Goal: Task Accomplishment & Management: Use online tool/utility

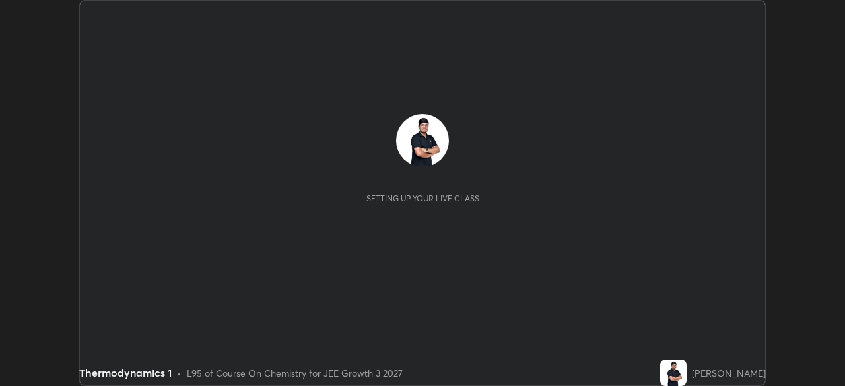
scroll to position [386, 844]
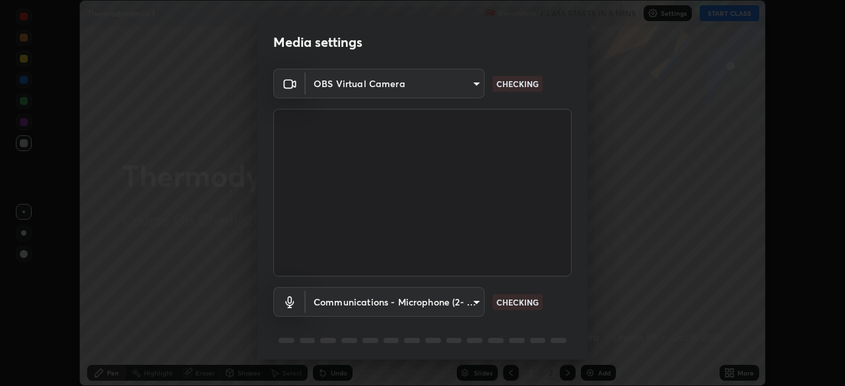
type input "0098613ca96d1cb365b3845fa694b9755ae94ec2d7c0f75973c998bbbf9ace16"
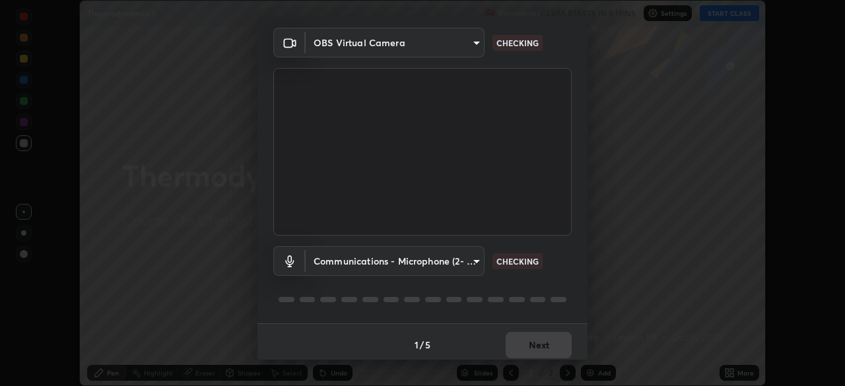
scroll to position [47, 0]
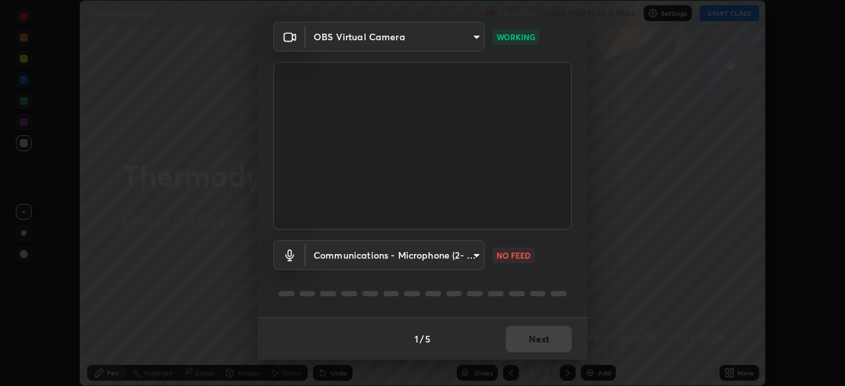
click at [475, 257] on body "Erase all Thermodynamics 1 Recording CLASS STARTS IN 8 MINS Settings START CLAS…" at bounding box center [422, 193] width 845 height 386
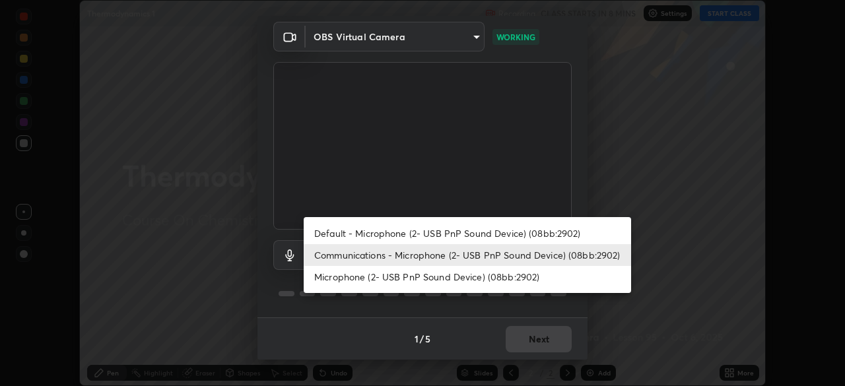
click at [426, 230] on li "Default - Microphone (2- USB PnP Sound Device) (08bb:2902)" at bounding box center [467, 233] width 327 height 22
type input "default"
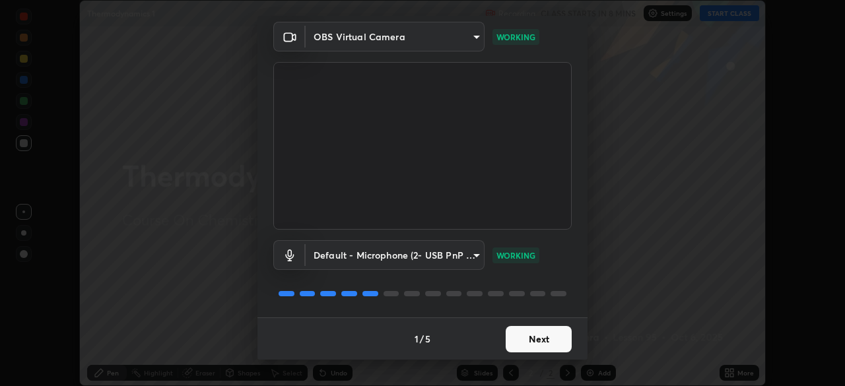
click at [536, 339] on button "Next" at bounding box center [538, 339] width 66 height 26
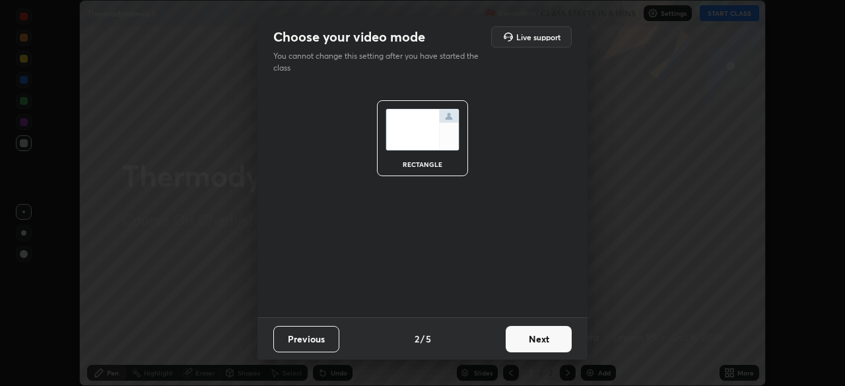
scroll to position [0, 0]
click at [536, 336] on button "Next" at bounding box center [538, 339] width 66 height 26
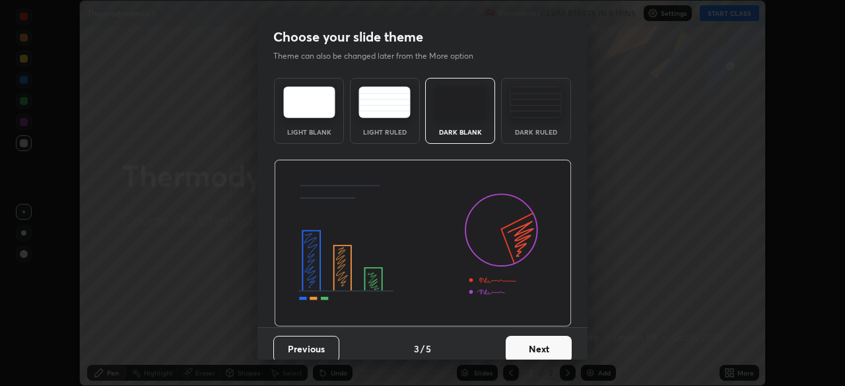
click at [536, 336] on button "Next" at bounding box center [538, 349] width 66 height 26
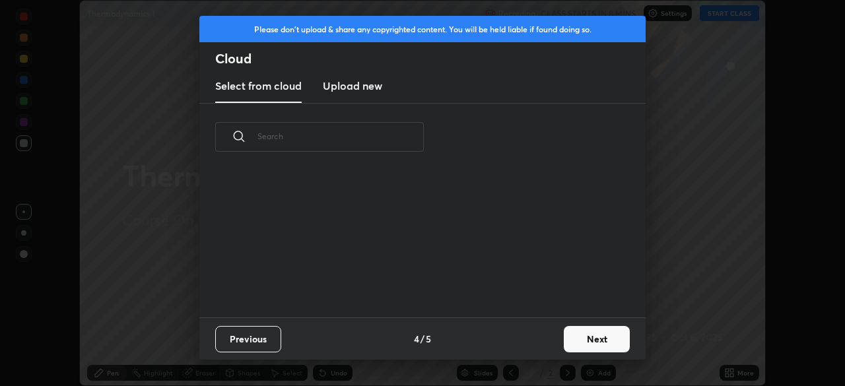
click at [538, 341] on div "Previous 4 / 5 Next" at bounding box center [422, 338] width 446 height 42
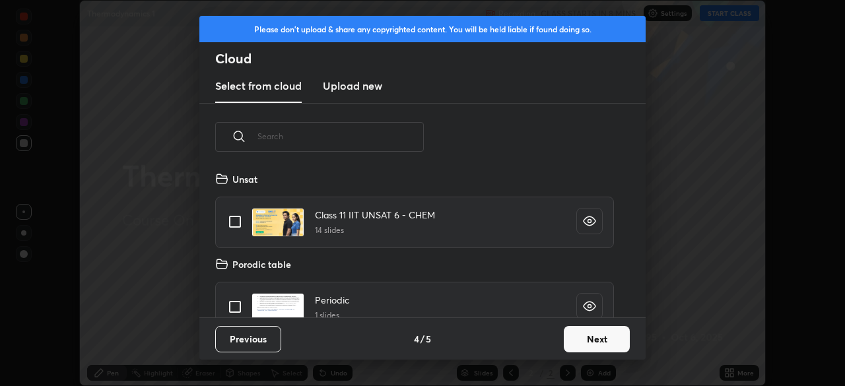
scroll to position [146, 424]
click at [583, 334] on button "Next" at bounding box center [596, 339] width 66 height 26
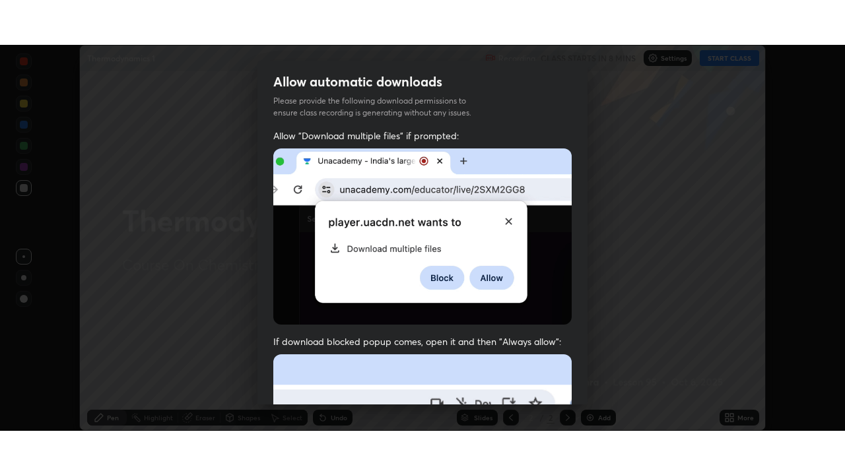
scroll to position [316, 0]
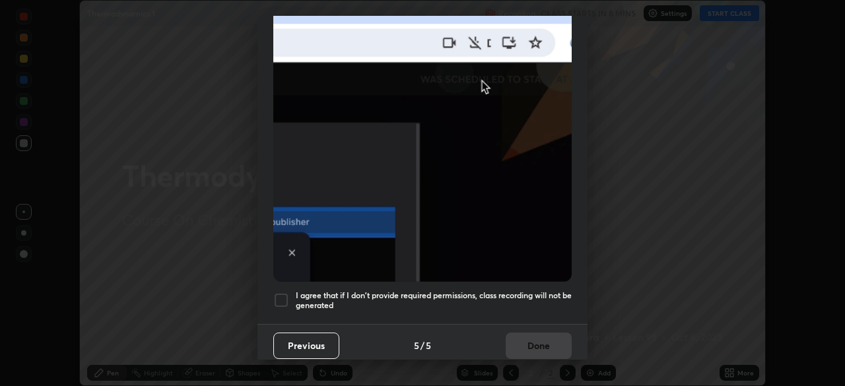
click at [276, 296] on div at bounding box center [281, 300] width 16 height 16
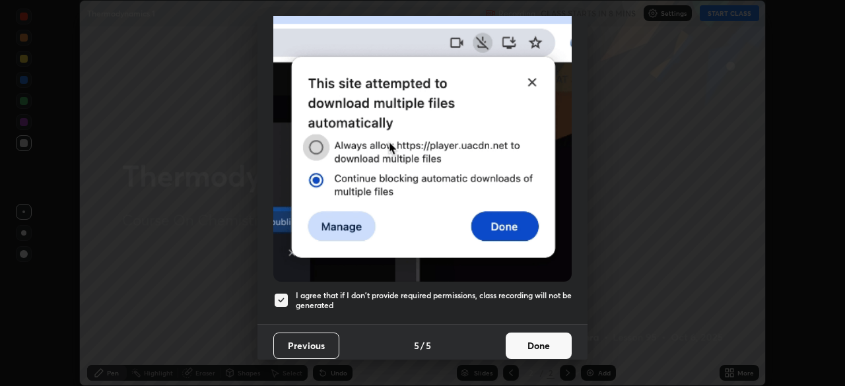
click at [540, 334] on button "Done" at bounding box center [538, 346] width 66 height 26
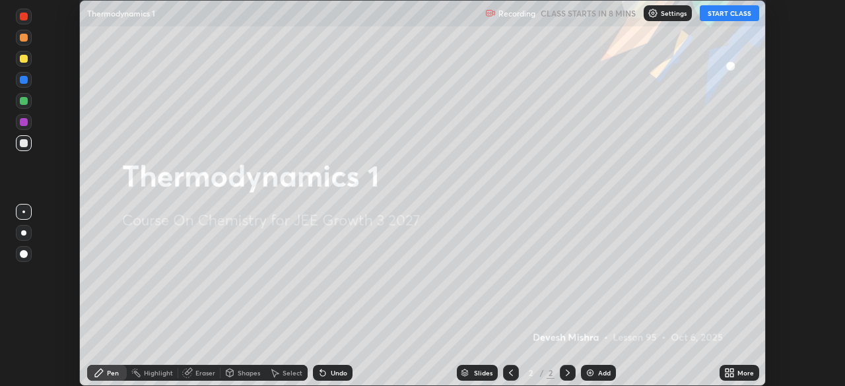
click at [725, 369] on icon at bounding box center [726, 370] width 3 height 3
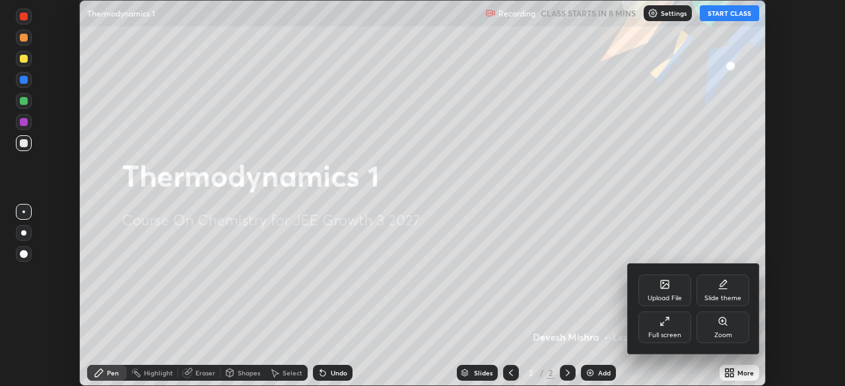
click at [674, 327] on div "Full screen" at bounding box center [664, 327] width 53 height 32
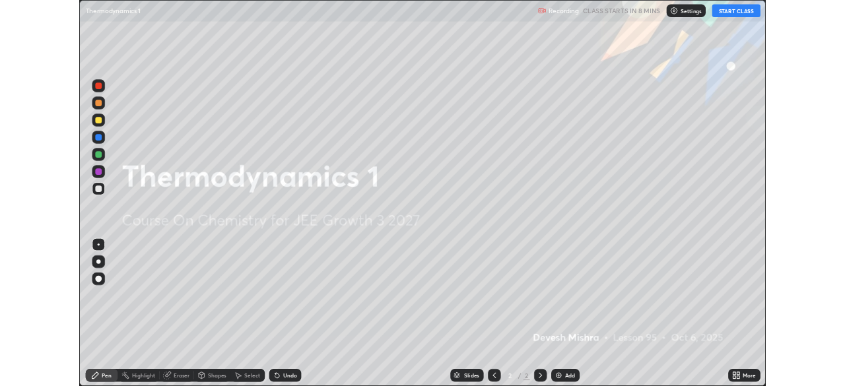
scroll to position [475, 845]
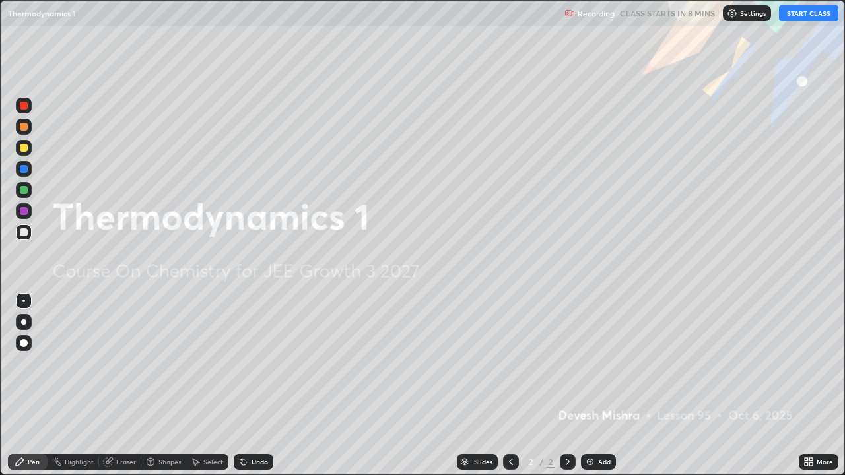
click at [807, 385] on icon at bounding box center [805, 459] width 3 height 3
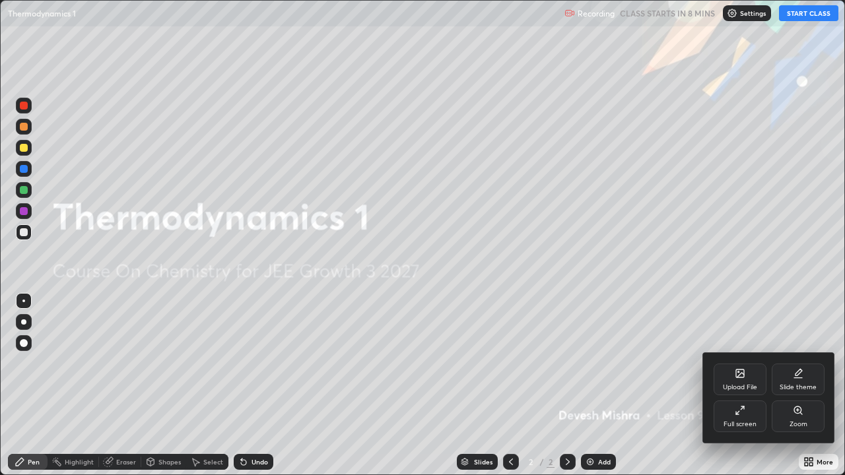
click at [800, 385] on div "Slide theme" at bounding box center [797, 387] width 37 height 7
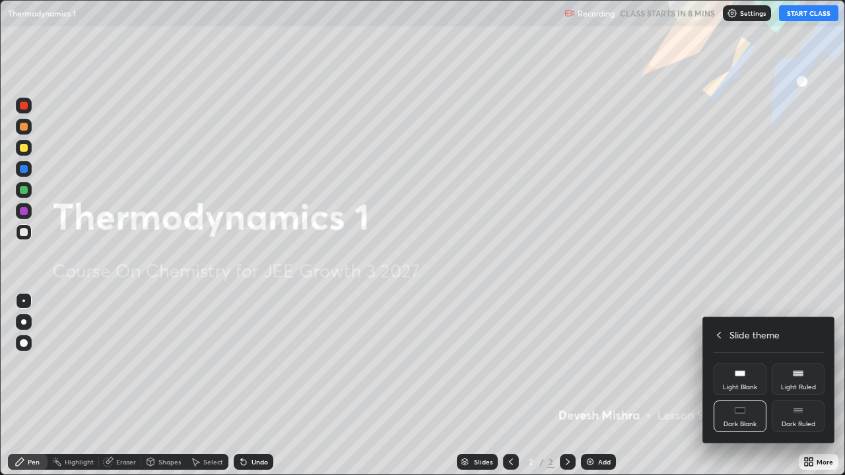
click at [798, 385] on div "Dark Ruled" at bounding box center [798, 424] width 34 height 7
click at [719, 335] on icon at bounding box center [718, 335] width 11 height 11
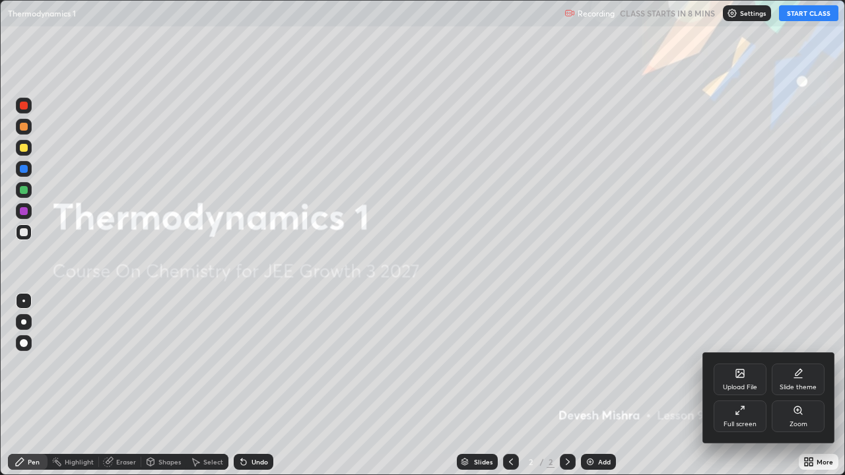
click at [738, 300] on div at bounding box center [422, 237] width 845 height 475
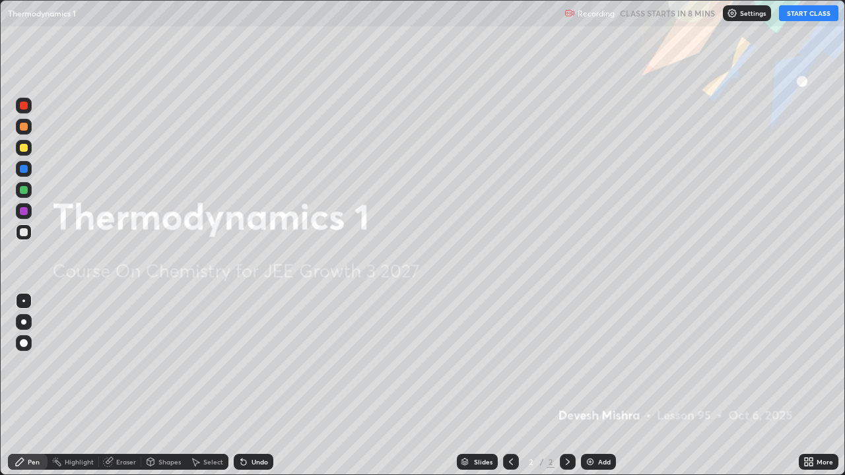
click at [801, 13] on button "START CLASS" at bounding box center [808, 13] width 59 height 16
click at [586, 385] on img at bounding box center [590, 462] width 11 height 11
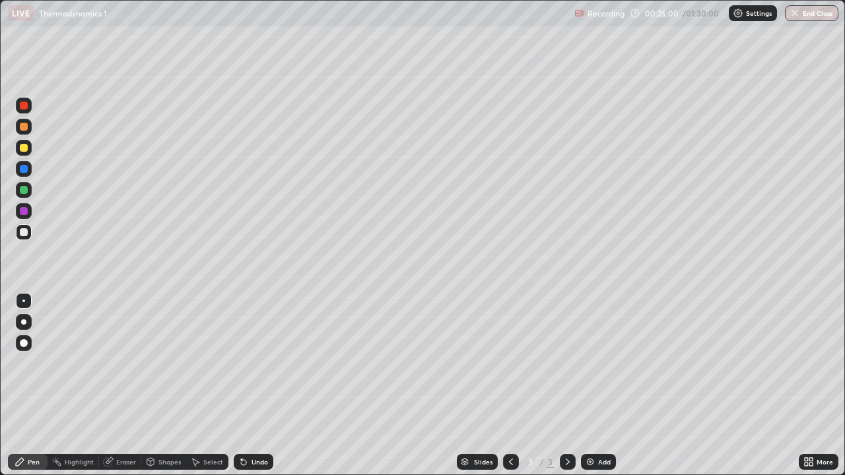
click at [243, 385] on icon at bounding box center [243, 462] width 5 height 5
click at [243, 385] on icon at bounding box center [243, 462] width 11 height 11
click at [24, 191] on div at bounding box center [24, 190] width 8 height 8
click at [25, 172] on div at bounding box center [24, 169] width 8 height 8
click at [26, 150] on div at bounding box center [24, 148] width 8 height 8
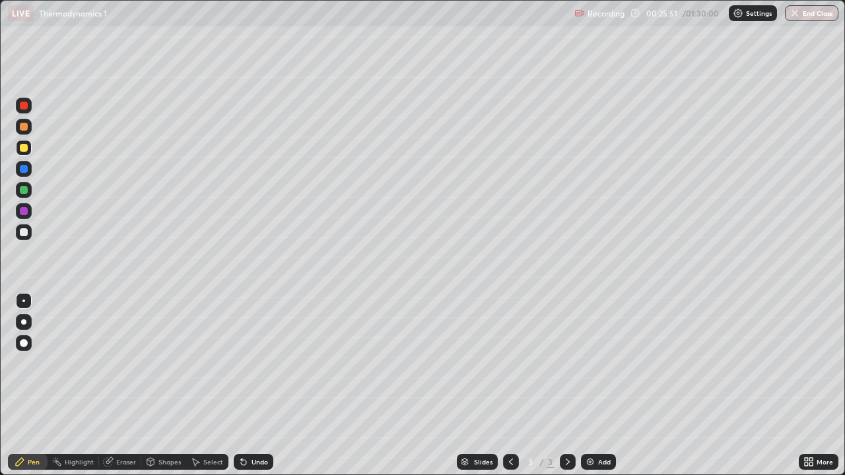
click at [24, 170] on div at bounding box center [24, 169] width 8 height 8
click at [585, 385] on img at bounding box center [590, 462] width 11 height 11
click at [24, 190] on div at bounding box center [24, 190] width 8 height 8
click at [24, 234] on div at bounding box center [24, 232] width 8 height 8
click at [26, 170] on div at bounding box center [24, 169] width 8 height 8
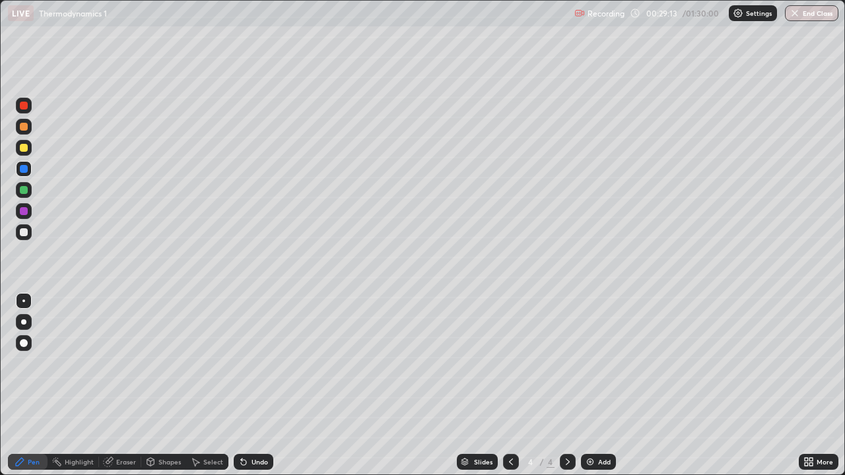
click at [24, 191] on div at bounding box center [24, 190] width 8 height 8
click at [20, 149] on div at bounding box center [24, 148] width 8 height 8
click at [26, 235] on div at bounding box center [24, 232] width 8 height 8
click at [241, 385] on icon at bounding box center [241, 459] width 1 height 1
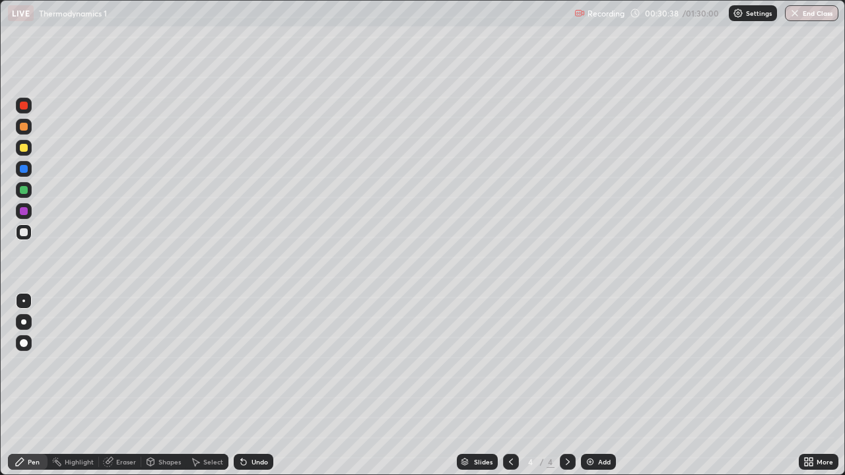
click at [22, 191] on div at bounding box center [24, 190] width 8 height 8
click at [24, 233] on div at bounding box center [24, 232] width 8 height 8
click at [255, 385] on div "Undo" at bounding box center [259, 462] width 16 height 7
click at [256, 385] on div "Undo" at bounding box center [259, 462] width 16 height 7
click at [255, 385] on div "Undo" at bounding box center [259, 462] width 16 height 7
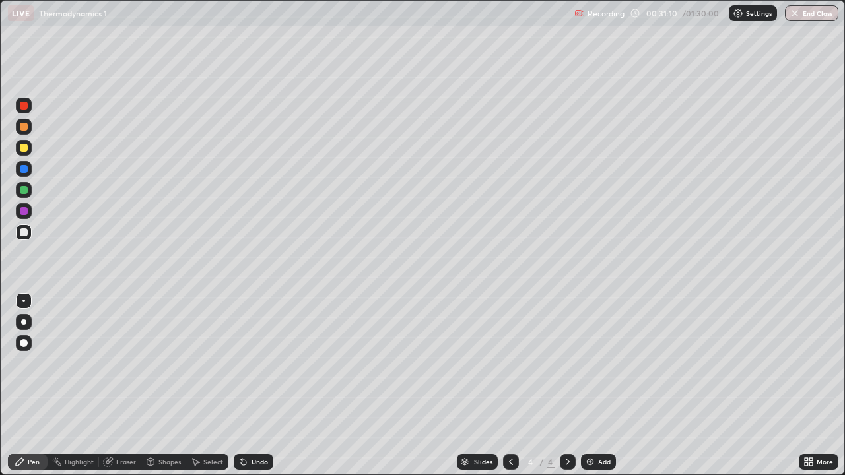
click at [253, 385] on div "Undo" at bounding box center [259, 462] width 16 height 7
click at [25, 193] on div at bounding box center [24, 190] width 8 height 8
click at [587, 385] on img at bounding box center [590, 462] width 11 height 11
click at [24, 212] on div at bounding box center [24, 211] width 8 height 8
click at [24, 170] on div at bounding box center [24, 169] width 8 height 8
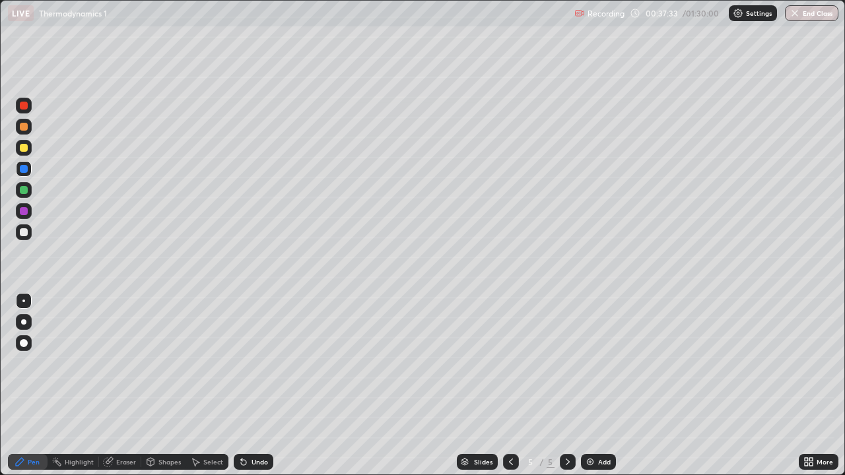
click at [241, 385] on icon at bounding box center [243, 462] width 5 height 5
click at [23, 234] on div at bounding box center [24, 232] width 8 height 8
click at [243, 385] on icon at bounding box center [243, 462] width 5 height 5
click at [25, 210] on div at bounding box center [24, 211] width 8 height 8
click at [24, 191] on div at bounding box center [24, 190] width 8 height 8
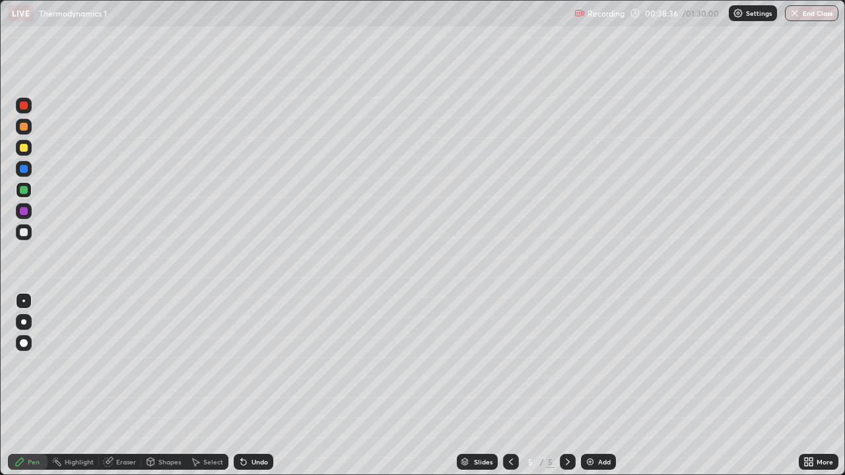
click at [22, 149] on div at bounding box center [24, 148] width 8 height 8
click at [21, 192] on div at bounding box center [24, 190] width 8 height 8
click at [241, 385] on icon at bounding box center [243, 462] width 5 height 5
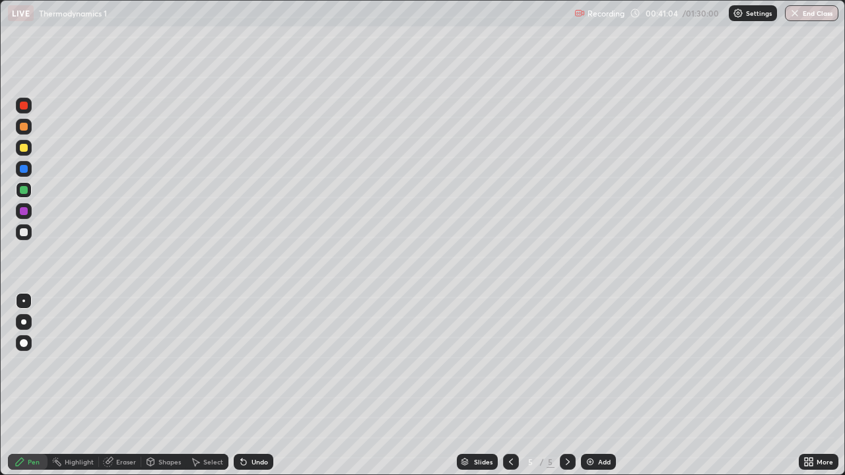
click at [24, 234] on div at bounding box center [24, 232] width 8 height 8
click at [589, 385] on img at bounding box center [590, 462] width 11 height 11
click at [24, 233] on div at bounding box center [24, 232] width 8 height 8
click at [24, 192] on div at bounding box center [24, 190] width 8 height 8
click at [24, 147] on div at bounding box center [24, 148] width 8 height 8
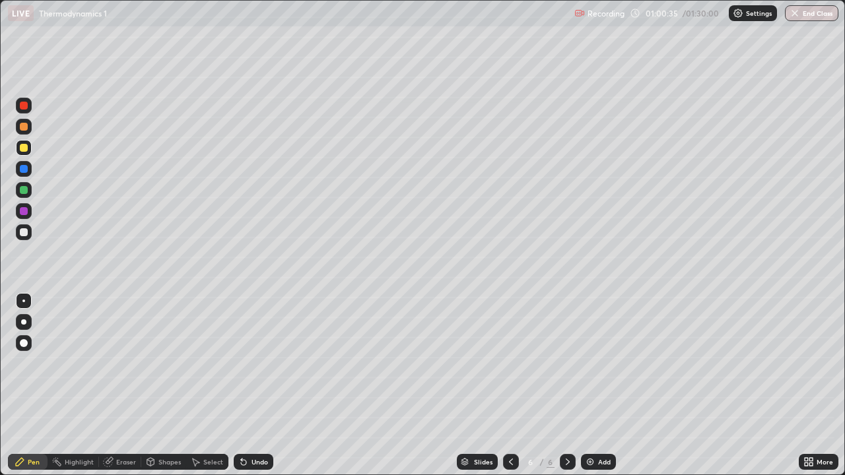
click at [22, 234] on div at bounding box center [24, 232] width 8 height 8
click at [25, 211] on div at bounding box center [24, 211] width 8 height 8
click at [26, 189] on div at bounding box center [24, 190] width 8 height 8
click at [588, 385] on img at bounding box center [590, 462] width 11 height 11
click at [20, 235] on div at bounding box center [24, 232] width 8 height 8
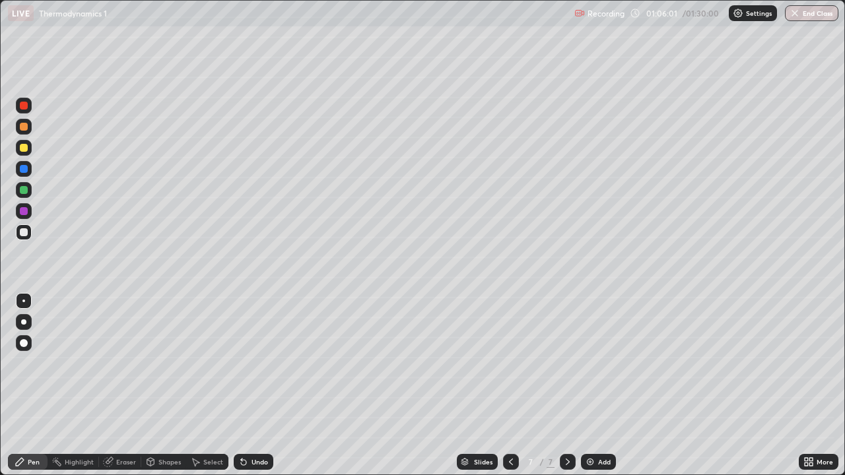
click at [249, 385] on div "Undo" at bounding box center [254, 462] width 40 height 16
click at [200, 385] on div "Select" at bounding box center [207, 462] width 42 height 16
click at [149, 385] on icon at bounding box center [150, 461] width 7 height 2
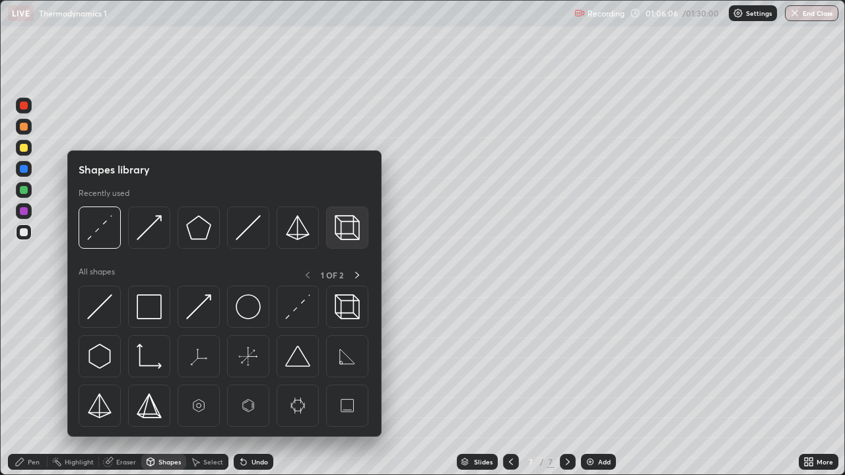
click at [344, 238] on img at bounding box center [347, 227] width 25 height 25
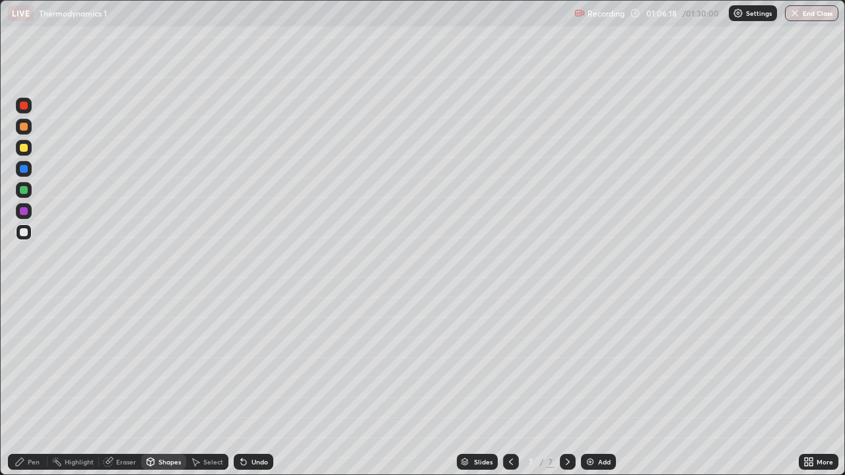
click at [205, 385] on div "Select" at bounding box center [213, 462] width 20 height 7
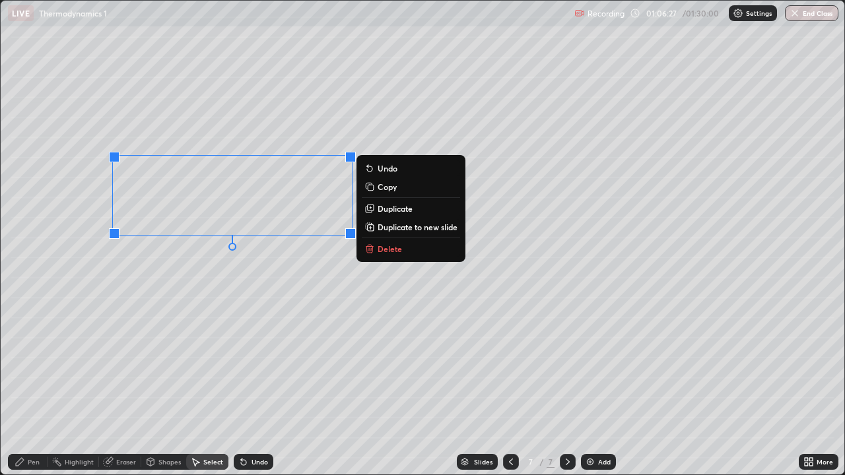
click at [263, 323] on div "0 ° Undo Copy Duplicate Duplicate to new slide Delete" at bounding box center [422, 238] width 843 height 474
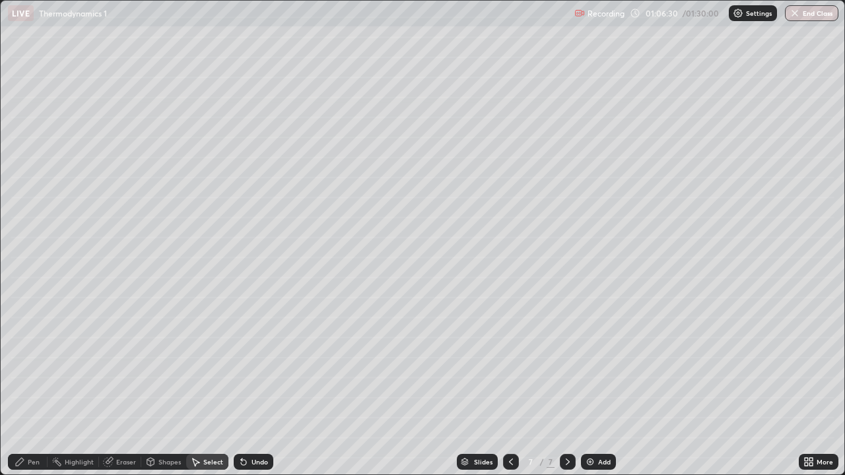
click at [22, 385] on icon at bounding box center [20, 462] width 8 height 8
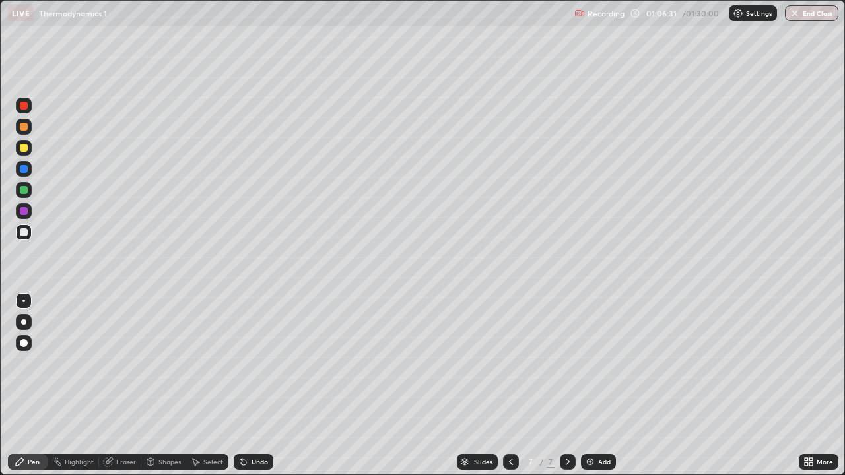
click at [22, 191] on div at bounding box center [24, 190] width 8 height 8
click at [20, 151] on div at bounding box center [24, 148] width 16 height 16
click at [23, 110] on div at bounding box center [24, 106] width 16 height 16
click at [23, 148] on div at bounding box center [24, 148] width 8 height 8
click at [24, 233] on div at bounding box center [24, 232] width 8 height 8
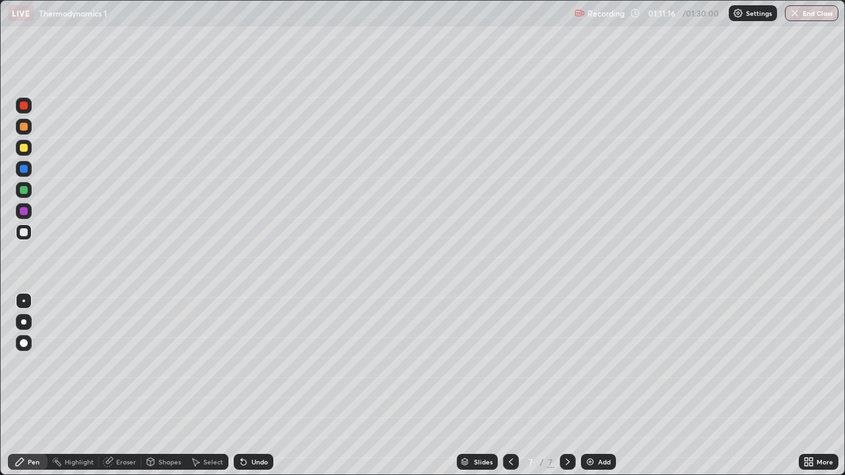
click at [26, 212] on div at bounding box center [24, 211] width 8 height 8
click at [245, 385] on icon at bounding box center [243, 462] width 11 height 11
click at [243, 385] on icon at bounding box center [243, 462] width 5 height 5
click at [244, 385] on icon at bounding box center [243, 462] width 11 height 11
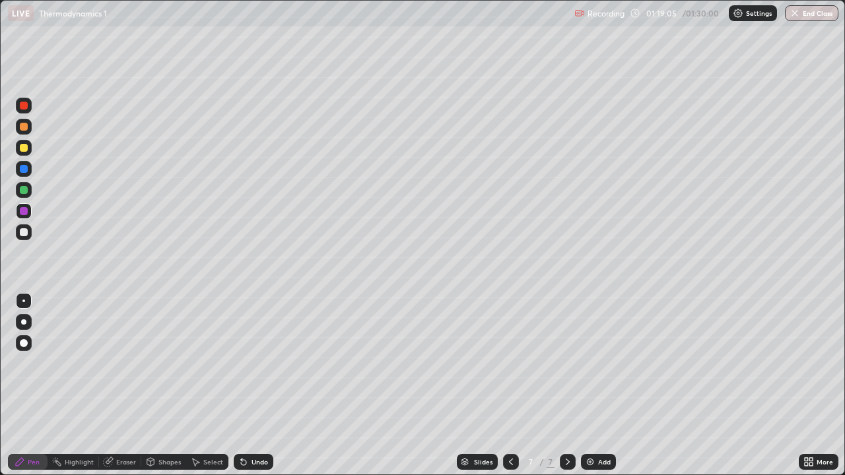
click at [249, 385] on div "Undo" at bounding box center [254, 462] width 40 height 16
click at [585, 385] on img at bounding box center [590, 462] width 11 height 11
click at [27, 233] on div at bounding box center [24, 232] width 8 height 8
click at [21, 210] on div at bounding box center [24, 211] width 8 height 8
click at [241, 385] on icon at bounding box center [241, 459] width 1 height 1
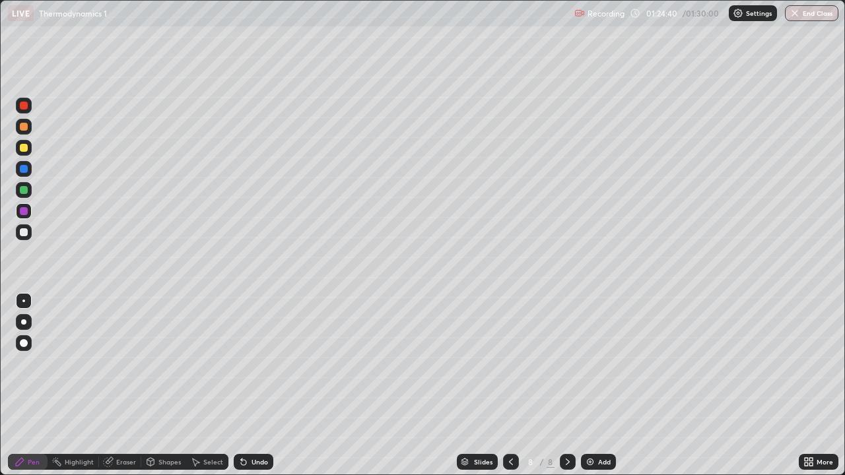
click at [22, 191] on div at bounding box center [24, 190] width 8 height 8
click at [22, 232] on div at bounding box center [24, 232] width 8 height 8
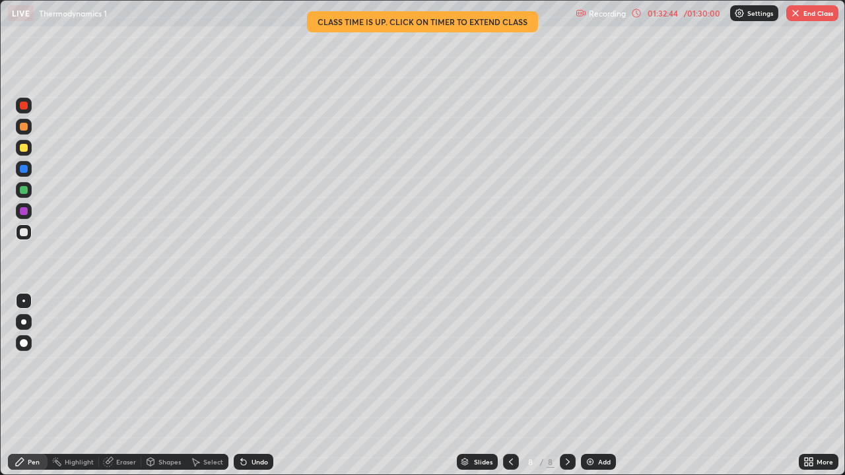
click at [585, 385] on img at bounding box center [590, 462] width 11 height 11
click at [26, 189] on div at bounding box center [24, 190] width 8 height 8
click at [23, 170] on div at bounding box center [24, 169] width 8 height 8
click at [583, 385] on div "Add" at bounding box center [598, 462] width 35 height 16
click at [25, 191] on div at bounding box center [24, 190] width 8 height 8
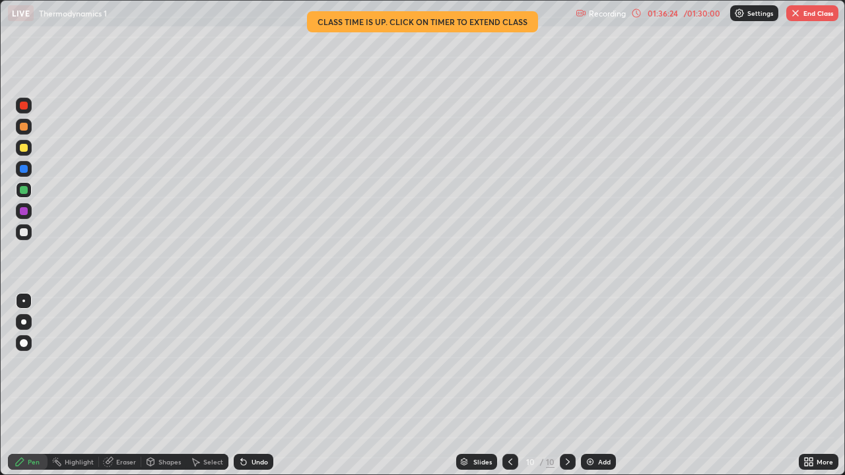
click at [200, 385] on div "Select" at bounding box center [207, 462] width 42 height 16
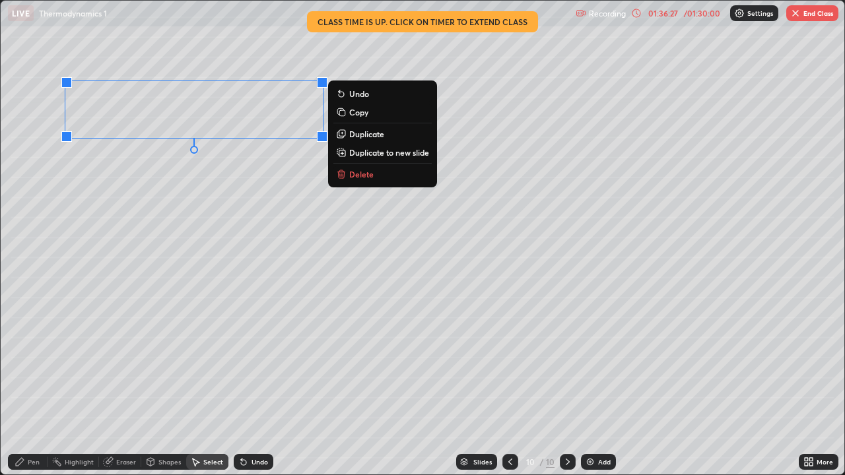
click at [342, 133] on icon at bounding box center [342, 133] width 2 height 0
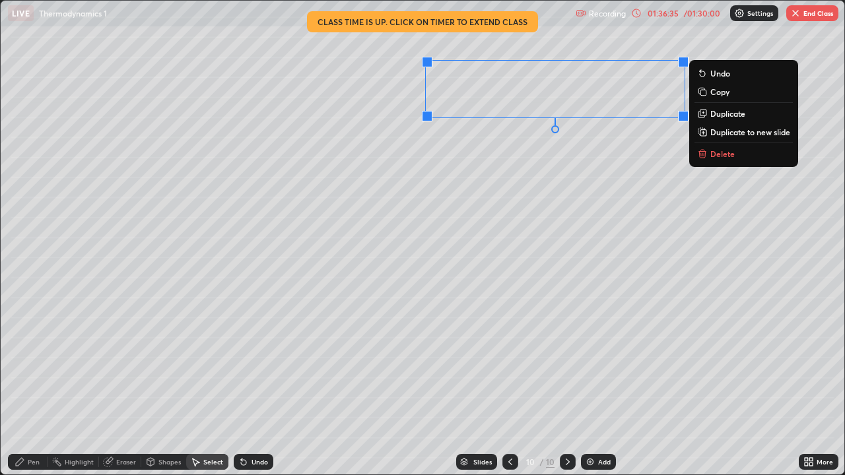
click at [31, 385] on div "Pen" at bounding box center [34, 462] width 12 height 7
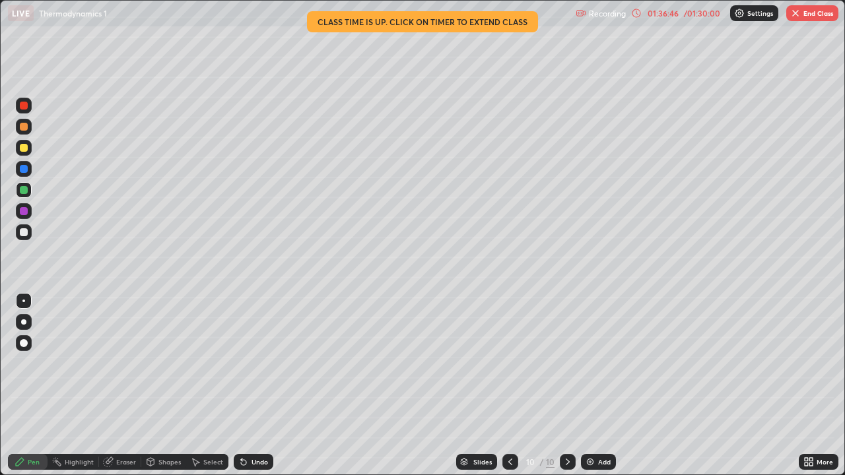
click at [809, 385] on icon at bounding box center [810, 459] width 3 height 3
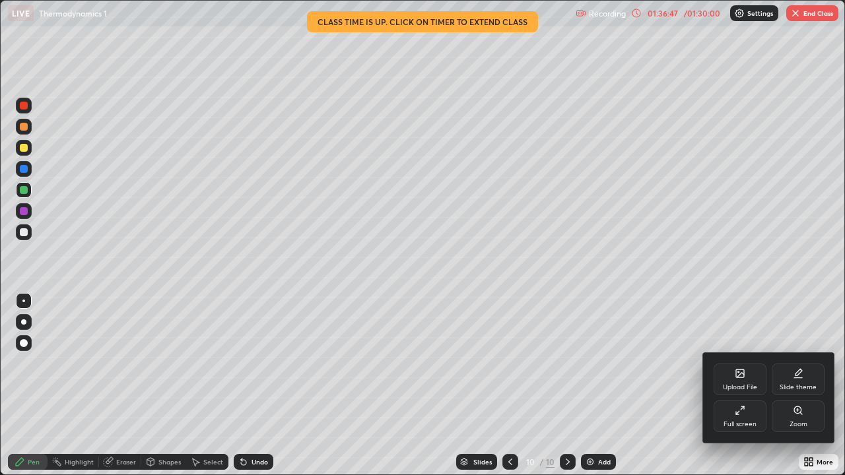
click at [735, 385] on div "Full screen" at bounding box center [739, 424] width 33 height 7
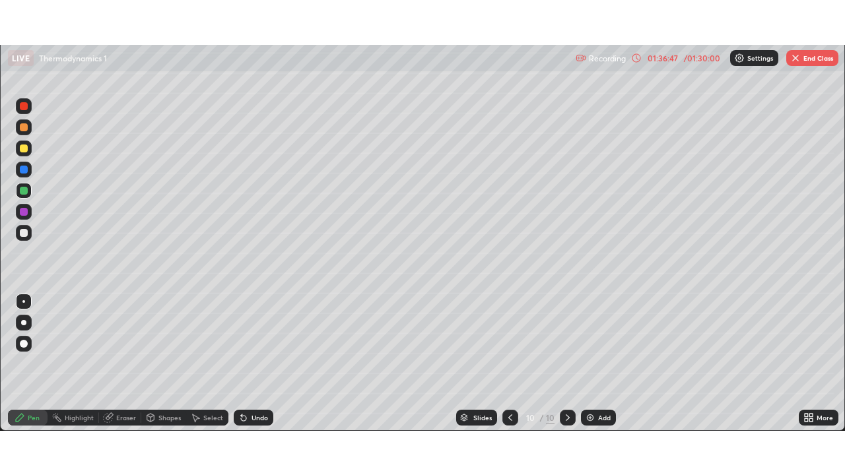
scroll to position [65593, 65134]
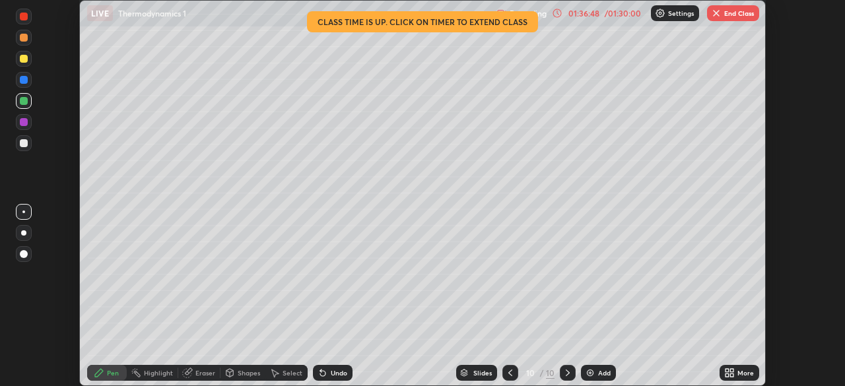
click at [726, 373] on icon at bounding box center [729, 373] width 11 height 11
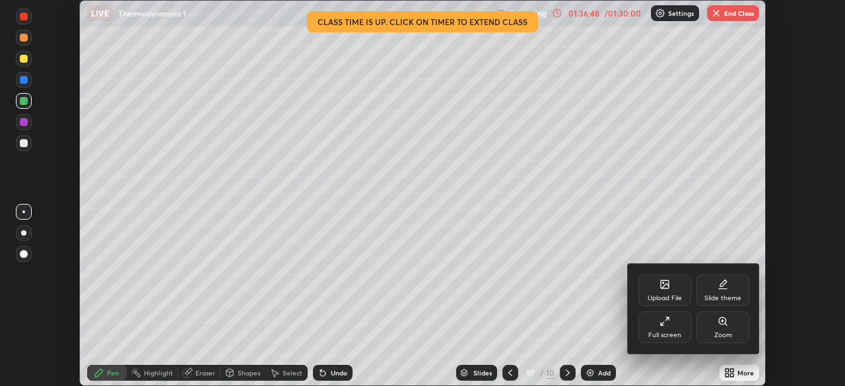
click at [672, 324] on div "Full screen" at bounding box center [664, 327] width 53 height 32
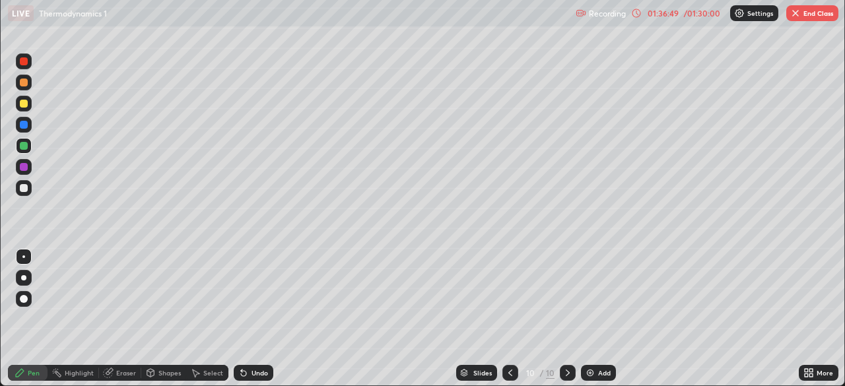
scroll to position [475, 845]
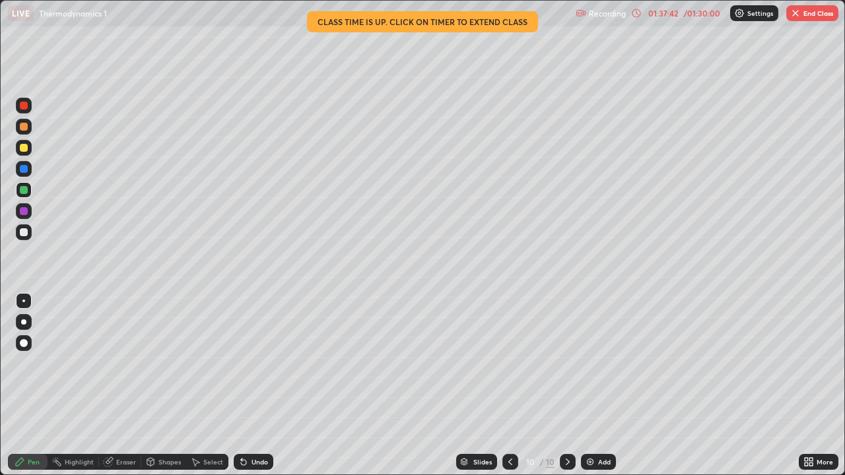
click at [22, 150] on div at bounding box center [24, 148] width 8 height 8
click at [22, 234] on div at bounding box center [24, 232] width 8 height 8
click at [25, 193] on div at bounding box center [24, 190] width 8 height 8
click at [241, 385] on icon at bounding box center [243, 462] width 5 height 5
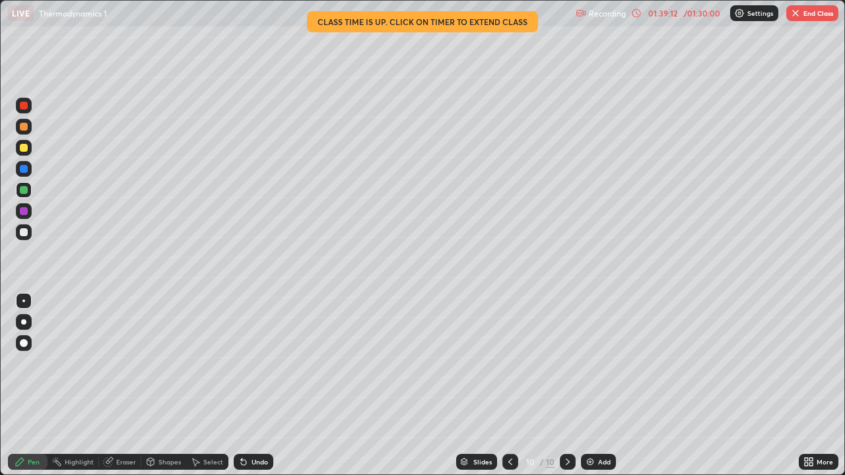
click at [116, 385] on div "Eraser" at bounding box center [126, 462] width 20 height 7
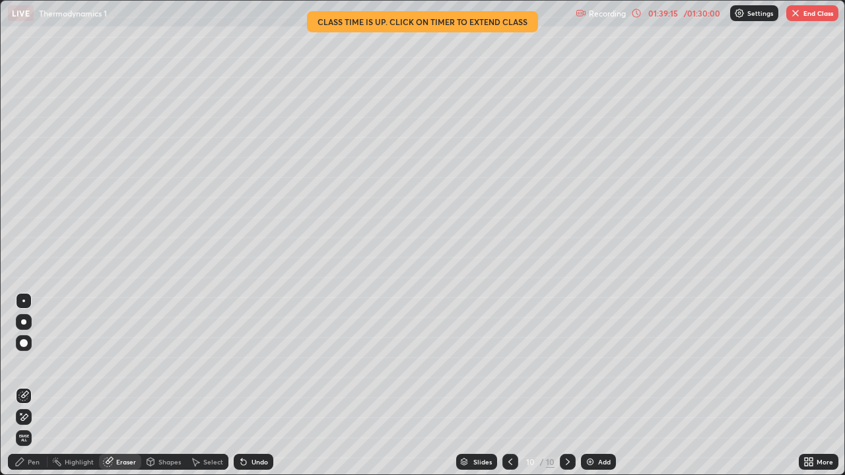
click at [30, 385] on div "Pen" at bounding box center [34, 462] width 12 height 7
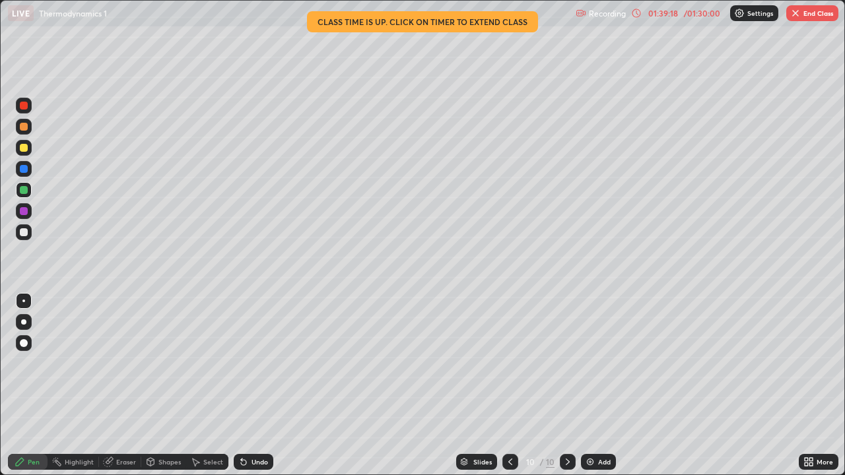
click at [22, 211] on div at bounding box center [24, 211] width 8 height 8
click at [22, 234] on div at bounding box center [24, 232] width 8 height 8
click at [21, 167] on div at bounding box center [24, 169] width 8 height 8
click at [23, 149] on div at bounding box center [24, 148] width 8 height 8
click at [199, 385] on icon at bounding box center [195, 462] width 11 height 11
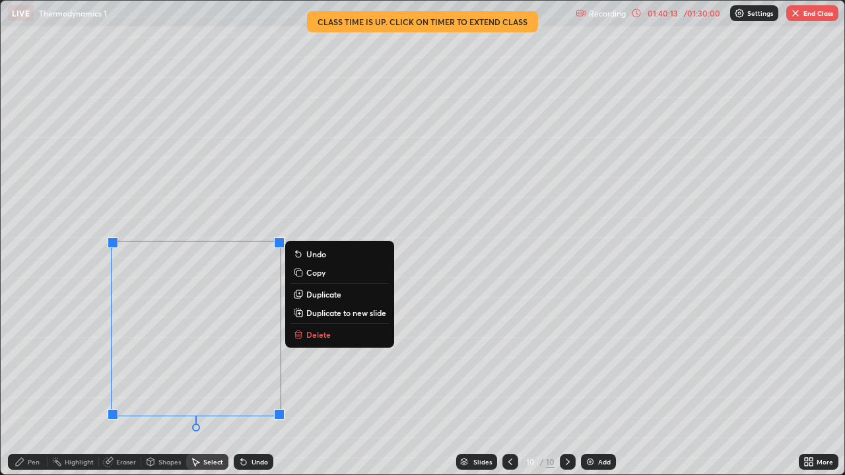
click at [162, 385] on div "0 ° Undo Copy Duplicate Duplicate to new slide Delete" at bounding box center [422, 238] width 843 height 474
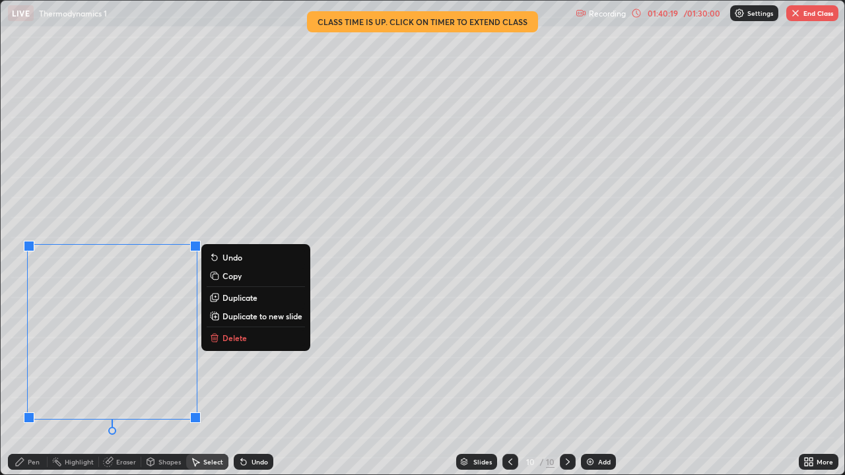
click at [24, 385] on icon at bounding box center [20, 462] width 11 height 11
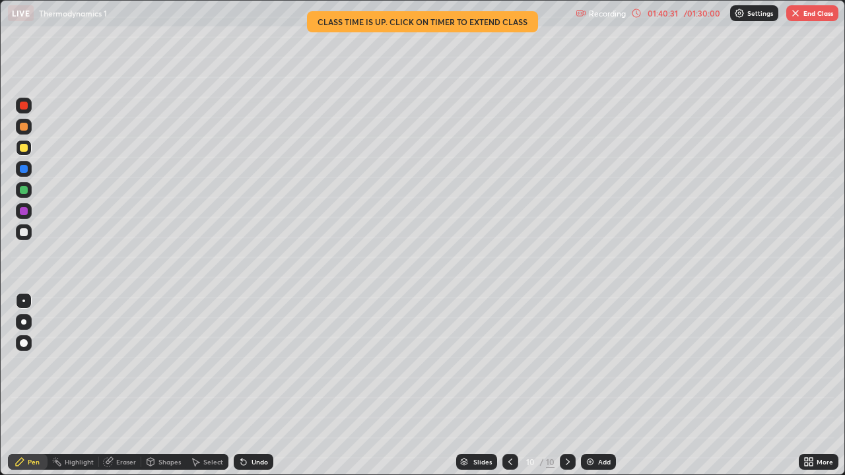
click at [22, 191] on div at bounding box center [24, 190] width 8 height 8
click at [22, 214] on div at bounding box center [24, 211] width 8 height 8
click at [197, 385] on icon at bounding box center [195, 462] width 11 height 11
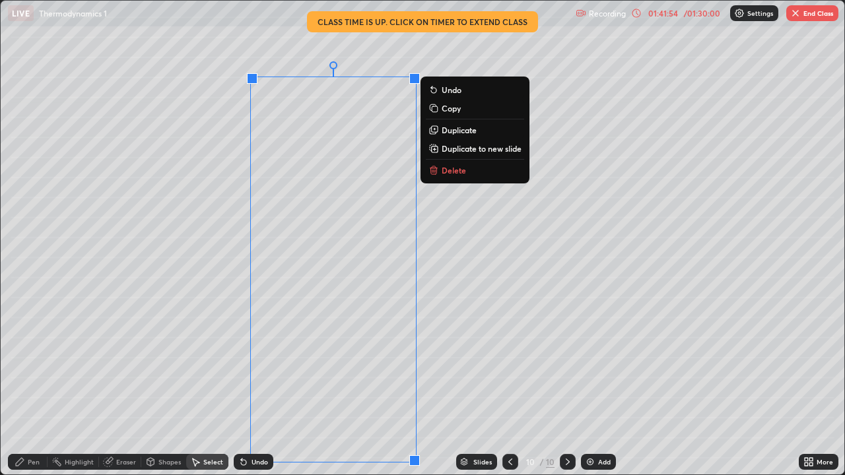
click at [230, 218] on div "0 ° Undo Copy Duplicate Duplicate to new slide Delete" at bounding box center [422, 238] width 843 height 474
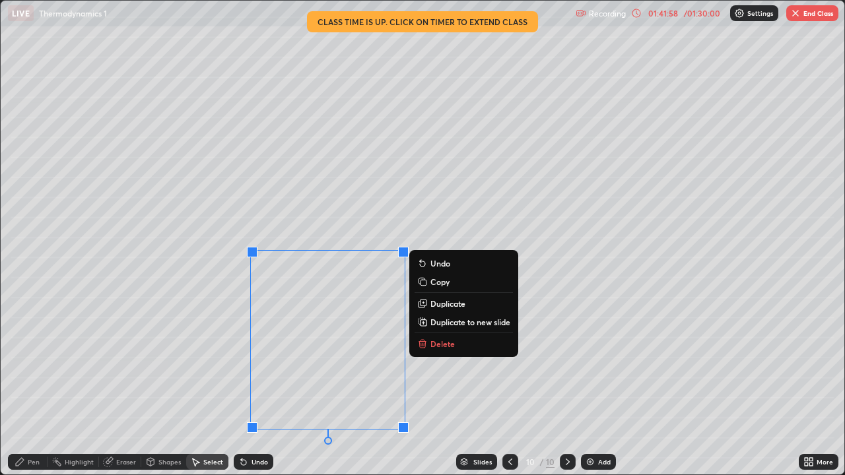
click at [422, 304] on icon at bounding box center [421, 304] width 6 height 6
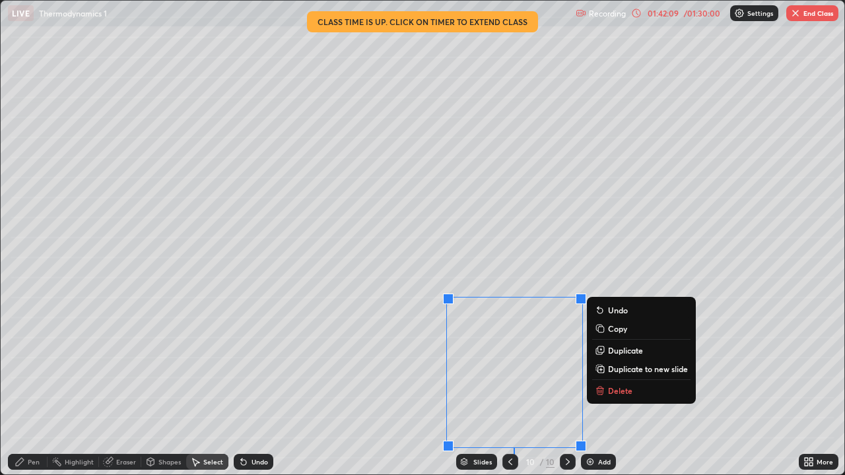
click at [29, 385] on div "Pen" at bounding box center [34, 462] width 12 height 7
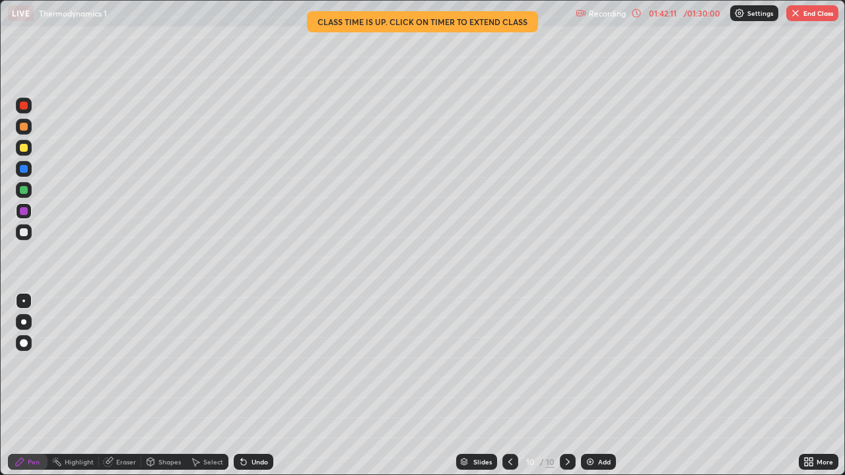
click at [111, 385] on icon at bounding box center [109, 460] width 7 height 7
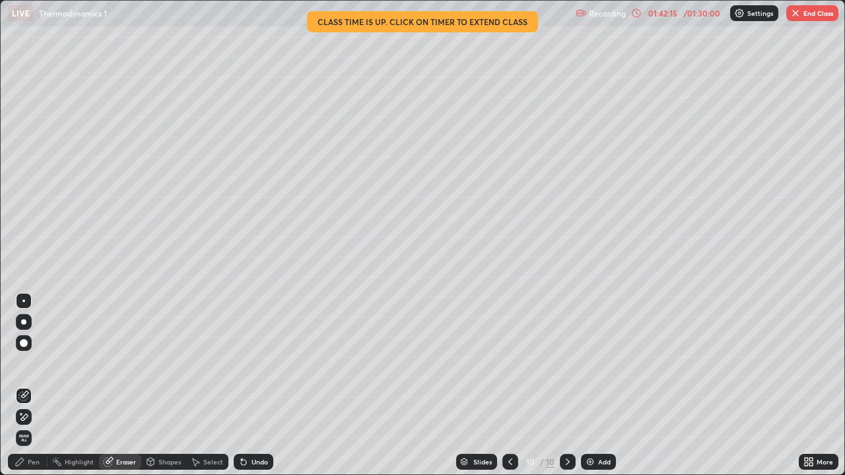
click at [806, 385] on icon at bounding box center [805, 459] width 3 height 3
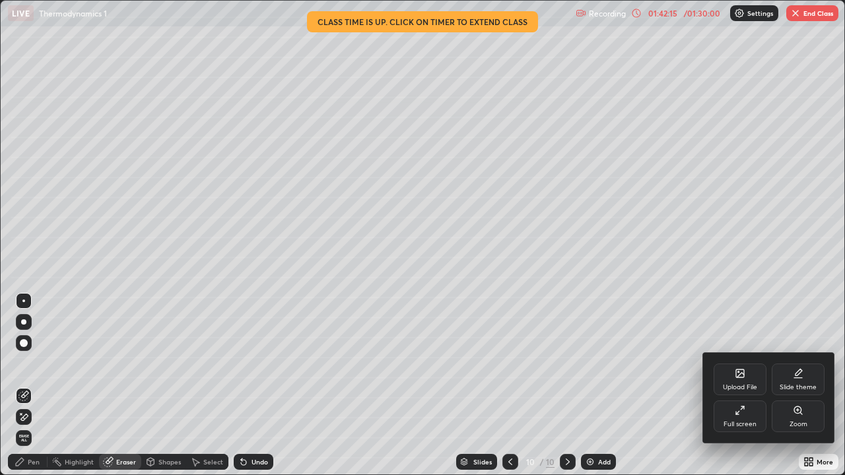
click at [736, 385] on icon at bounding box center [739, 410] width 11 height 11
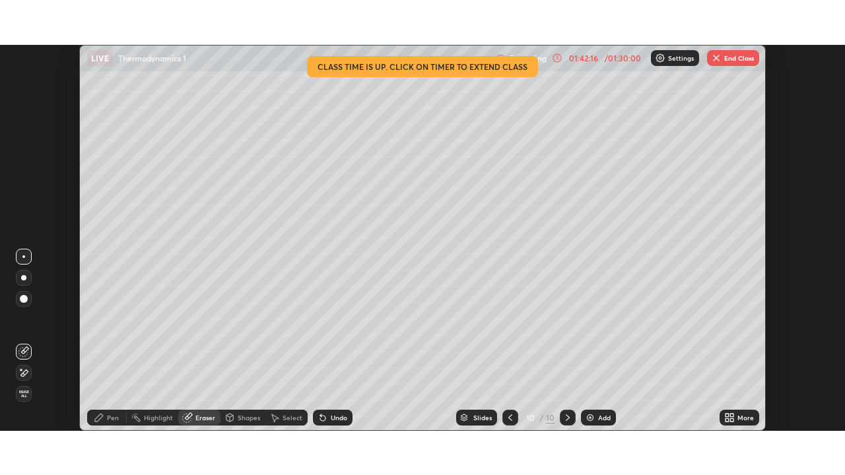
scroll to position [65593, 65134]
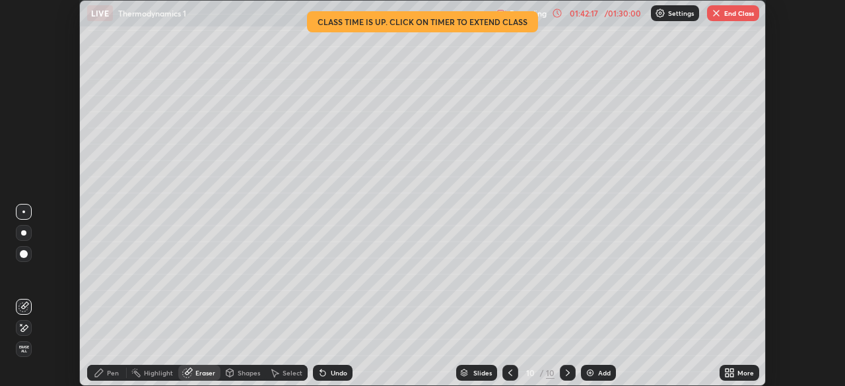
click at [728, 371] on icon at bounding box center [729, 373] width 11 height 11
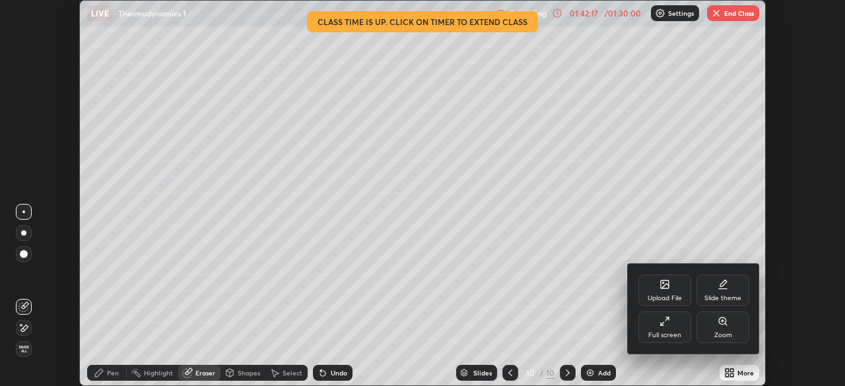
click at [659, 330] on div "Full screen" at bounding box center [664, 327] width 53 height 32
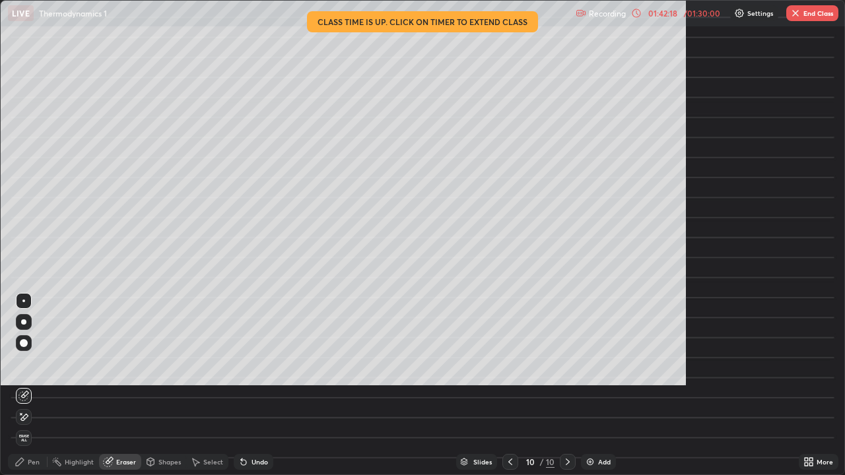
scroll to position [475, 845]
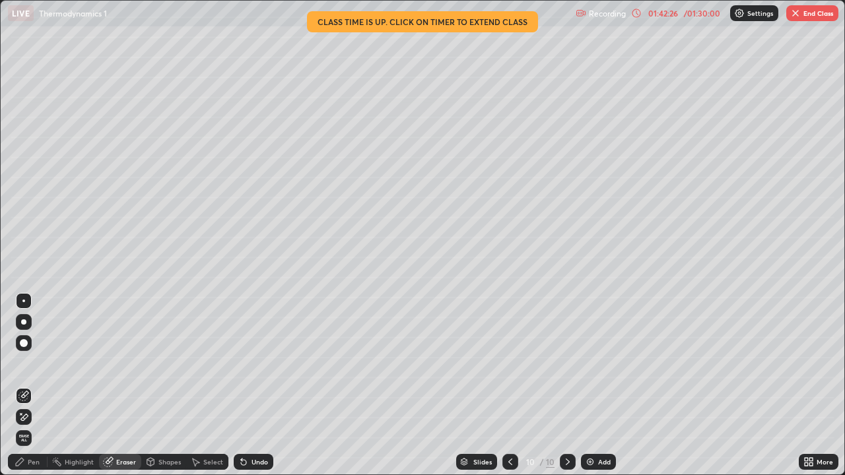
click at [28, 385] on div "Pen" at bounding box center [34, 462] width 12 height 7
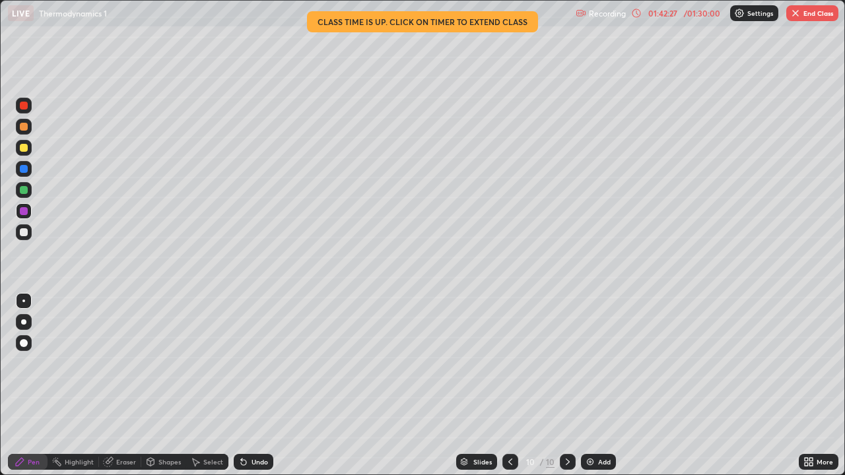
click at [25, 150] on div at bounding box center [24, 148] width 8 height 8
click at [808, 17] on button "End Class" at bounding box center [812, 13] width 52 height 16
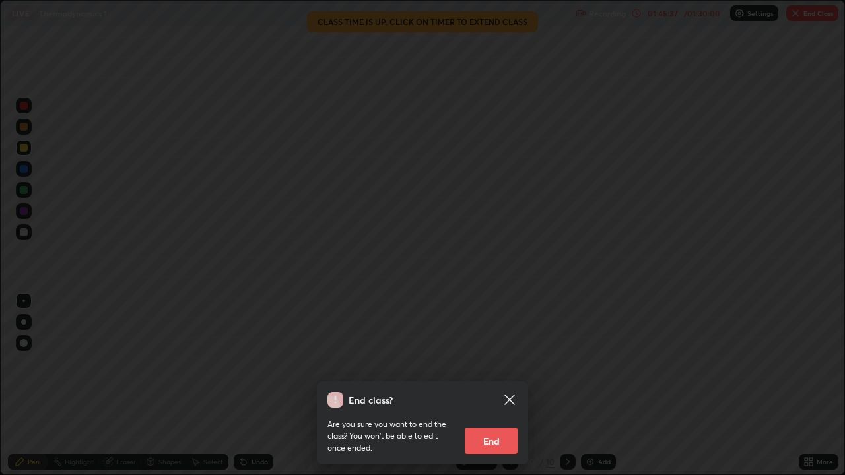
click at [486, 385] on button "End" at bounding box center [490, 441] width 53 height 26
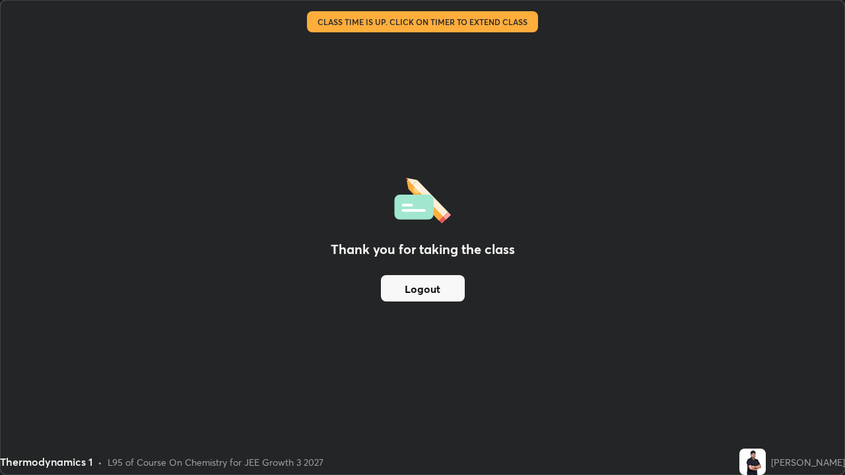
click at [434, 282] on button "Logout" at bounding box center [423, 288] width 84 height 26
